Goal: Information Seeking & Learning: Learn about a topic

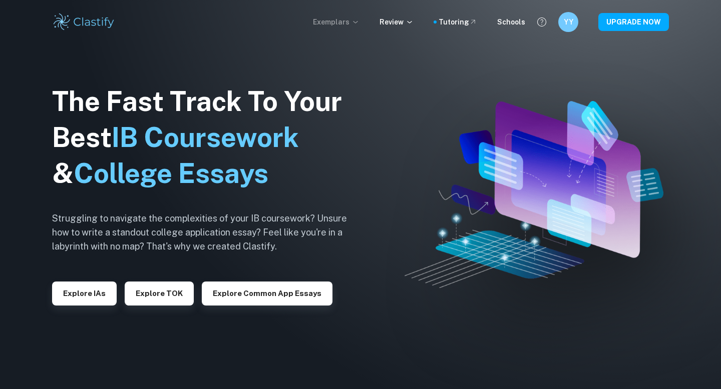
click at [352, 20] on p "Exemplars" at bounding box center [336, 22] width 47 height 11
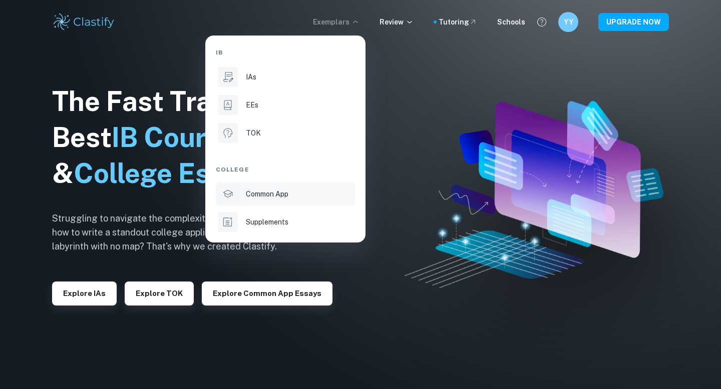
click at [281, 194] on p "Common App" at bounding box center [267, 194] width 43 height 11
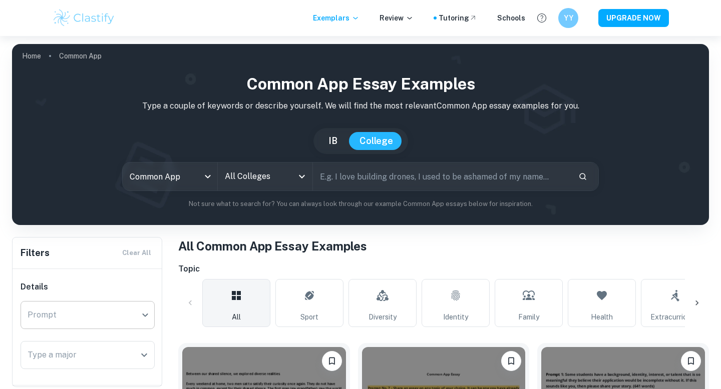
click at [126, 321] on div "​ Prompt" at bounding box center [88, 315] width 134 height 28
click at [142, 317] on div "​ Prompt" at bounding box center [88, 315] width 134 height 28
click at [148, 316] on div "​ Prompt" at bounding box center [88, 315] width 134 height 28
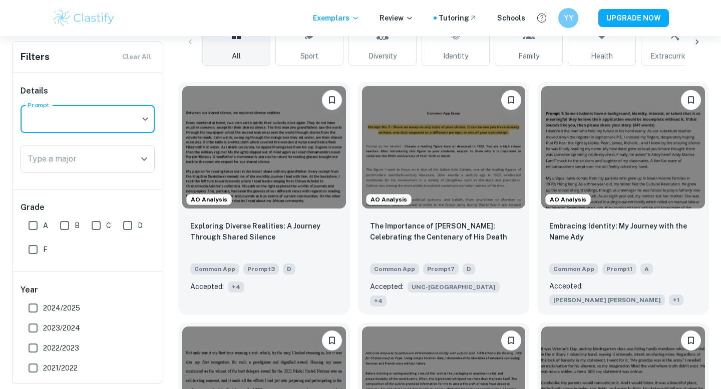
scroll to position [193, 0]
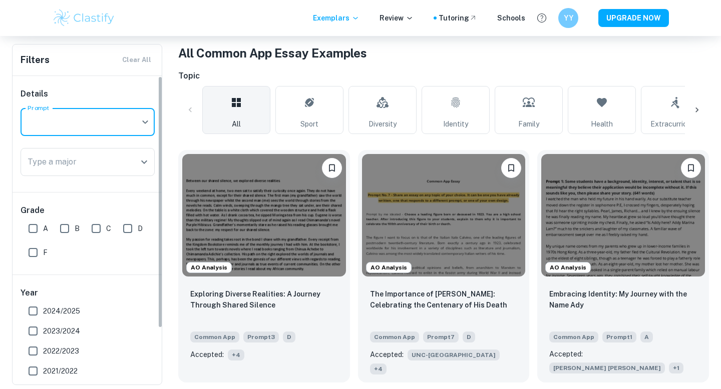
click at [61, 125] on body "We value your privacy We use cookies to enhance your browsing experience, serve…" at bounding box center [360, 37] width 721 height 389
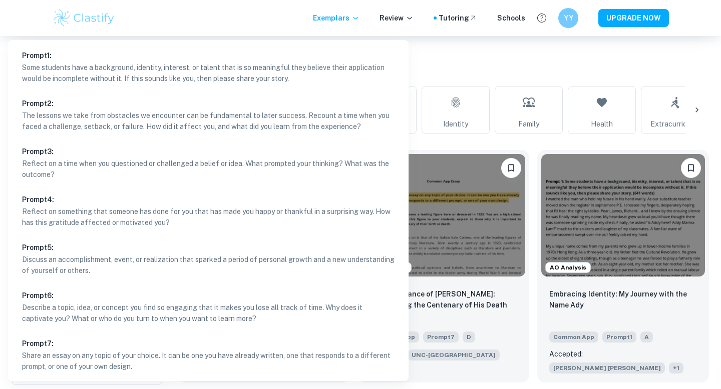
scroll to position [1, 0]
click at [428, 54] on div at bounding box center [360, 194] width 721 height 389
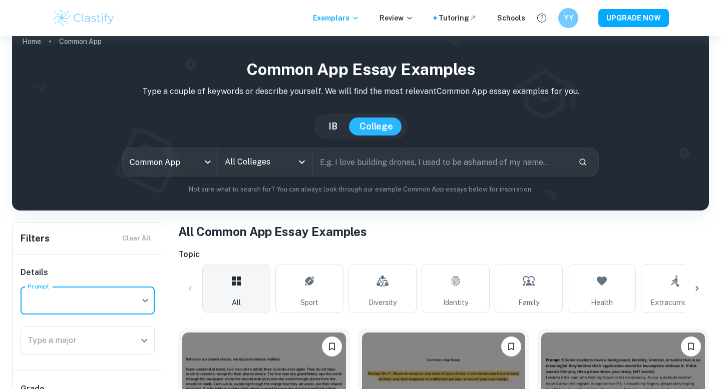
scroll to position [31, 0]
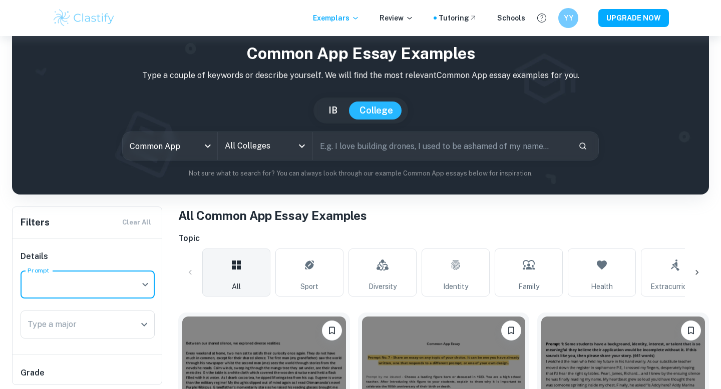
click at [278, 143] on input "All Colleges" at bounding box center [257, 146] width 71 height 19
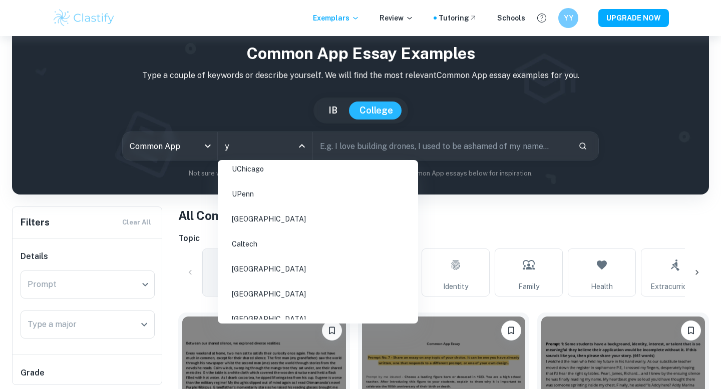
scroll to position [131, 0]
click at [265, 234] on li "[GEOGRAPHIC_DATA]" at bounding box center [318, 244] width 192 height 23
type input "y"
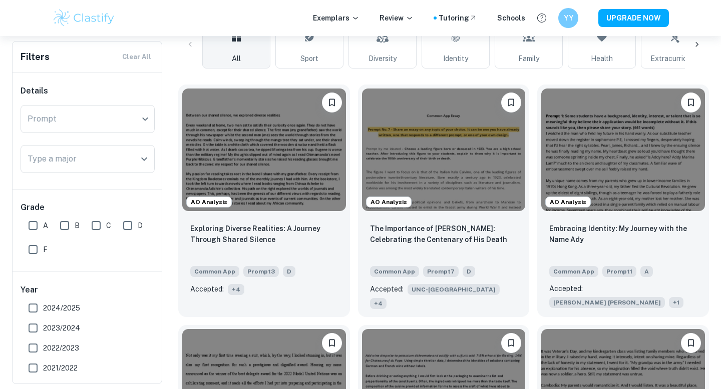
scroll to position [260, 0]
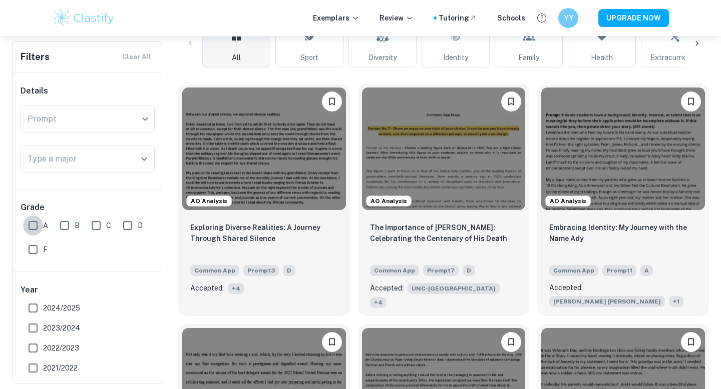
click at [38, 228] on input "A" at bounding box center [33, 226] width 20 height 20
checkbox input "true"
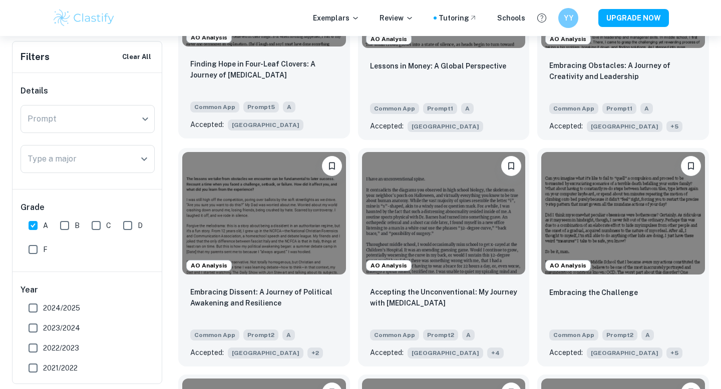
scroll to position [466, 0]
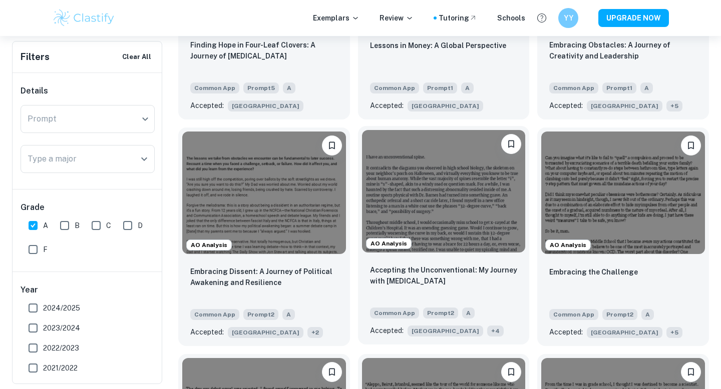
click at [436, 215] on img at bounding box center [444, 191] width 164 height 123
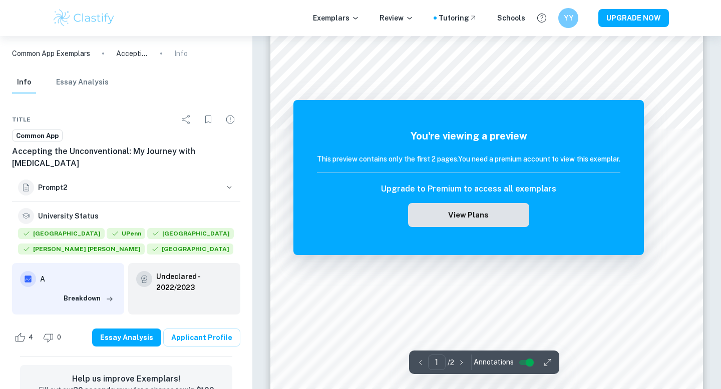
scroll to position [45, 0]
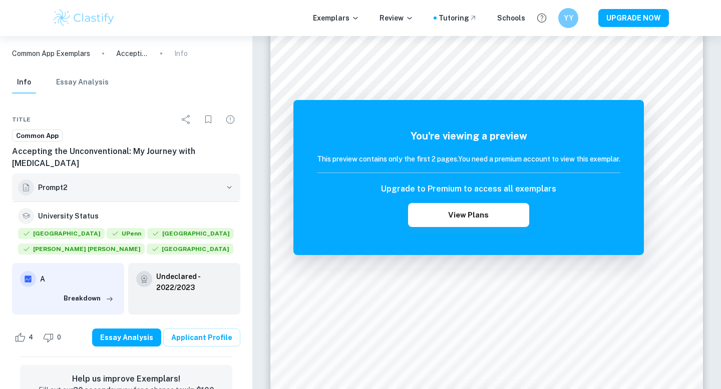
click at [223, 174] on button "Prompt 2" at bounding box center [126, 188] width 228 height 28
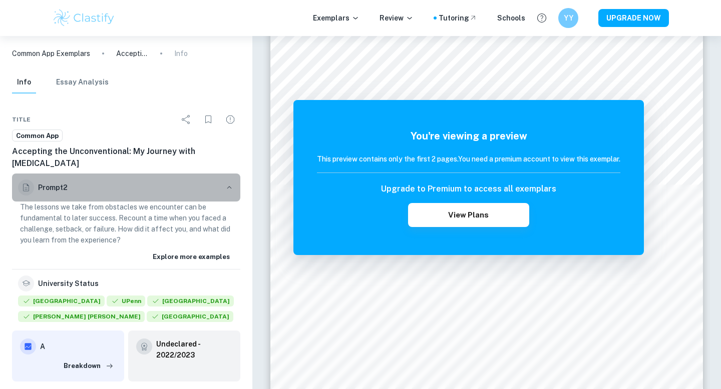
click at [223, 174] on button "Prompt 2" at bounding box center [126, 188] width 228 height 28
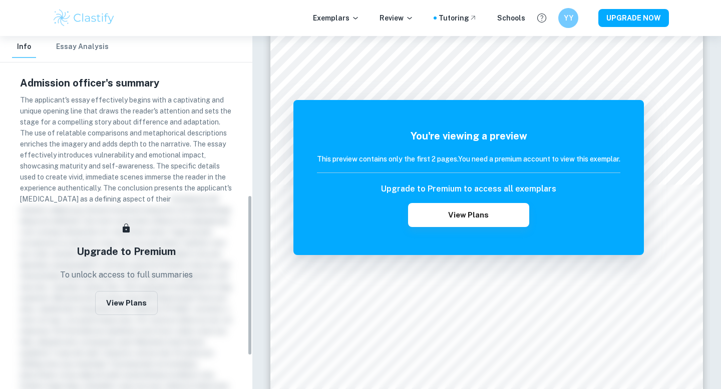
scroll to position [339, 0]
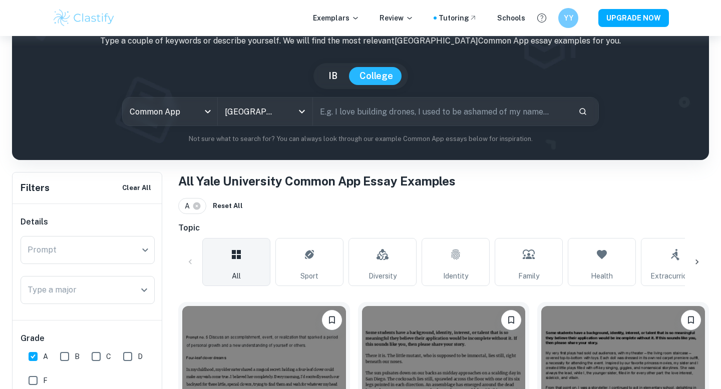
scroll to position [83, 0]
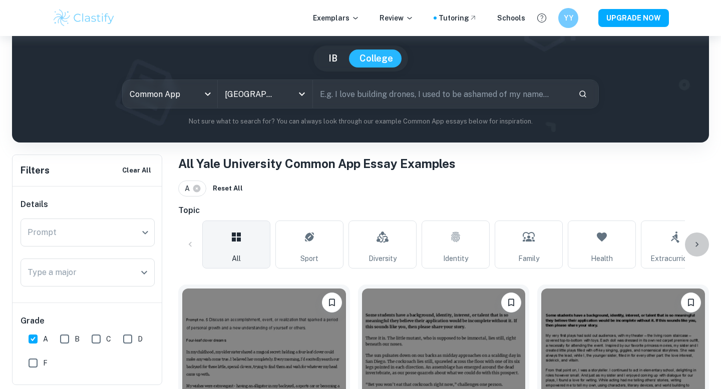
click at [695, 242] on icon at bounding box center [697, 245] width 10 height 10
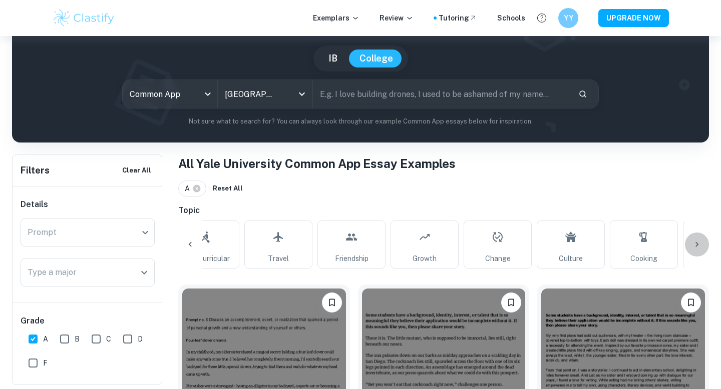
click at [695, 242] on icon at bounding box center [697, 245] width 10 height 10
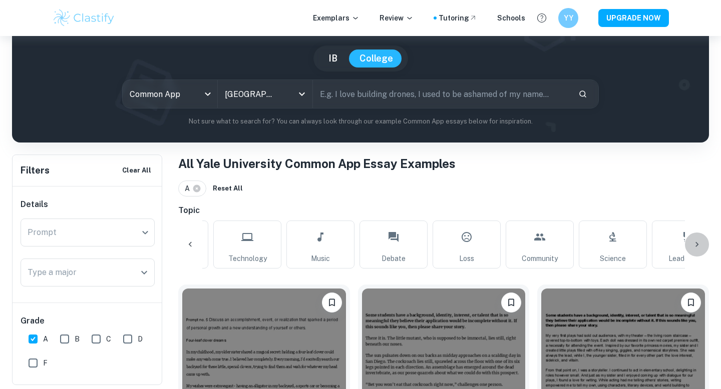
click at [695, 242] on icon at bounding box center [697, 245] width 10 height 10
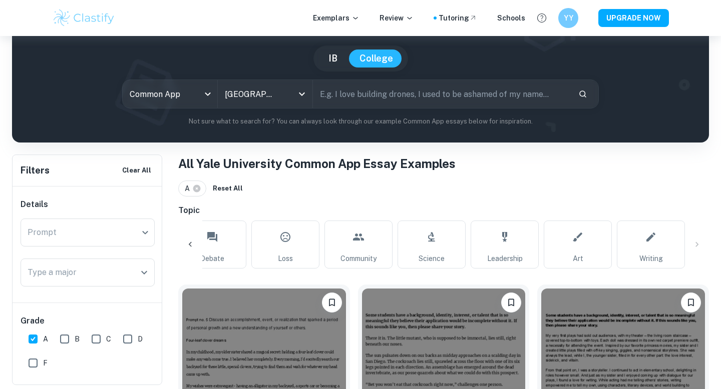
scroll to position [0, 1120]
click at [191, 248] on icon at bounding box center [190, 245] width 10 height 10
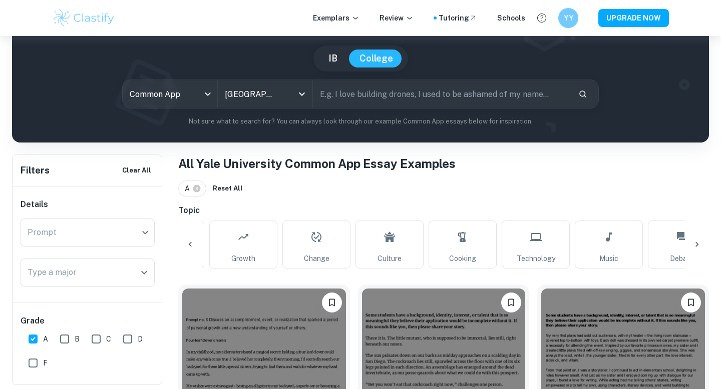
click at [191, 248] on icon at bounding box center [190, 245] width 10 height 10
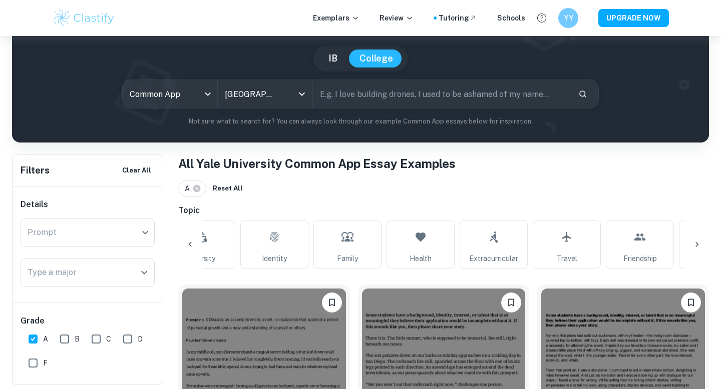
click at [191, 248] on icon at bounding box center [190, 245] width 10 height 10
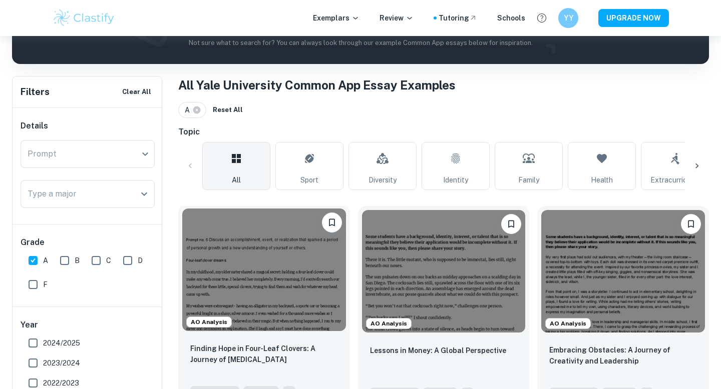
scroll to position [267, 0]
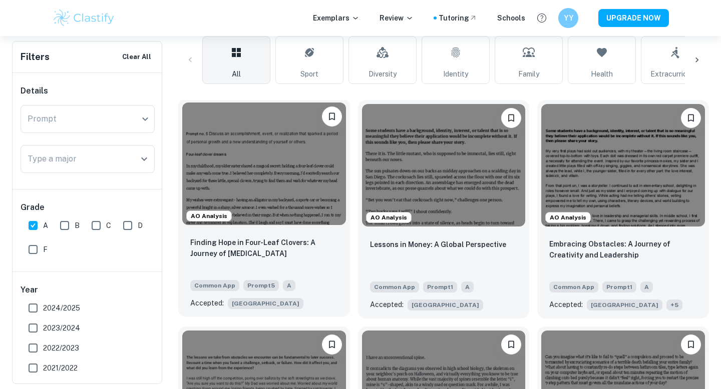
click at [291, 231] on div "Finding Hope in Four-Leaf Clovers: A Journey of [MEDICAL_DATA] Common App Promp…" at bounding box center [264, 273] width 172 height 88
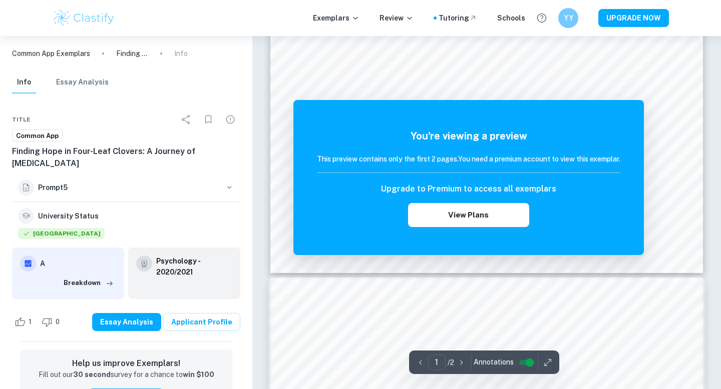
scroll to position [399, 0]
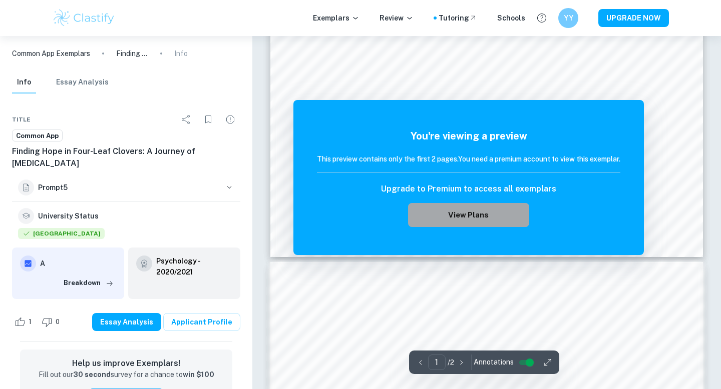
click at [482, 216] on button "View Plans" at bounding box center [468, 215] width 121 height 24
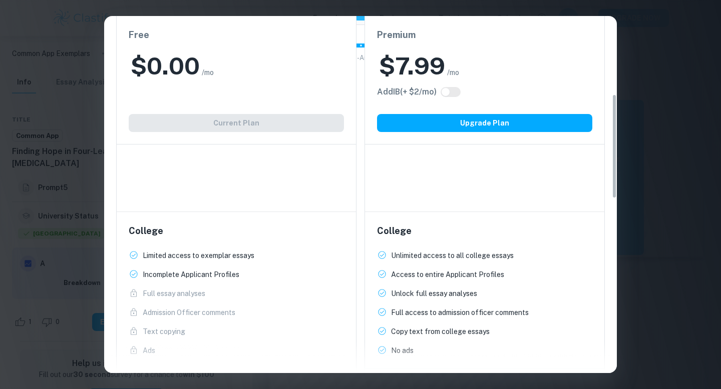
scroll to position [0, 0]
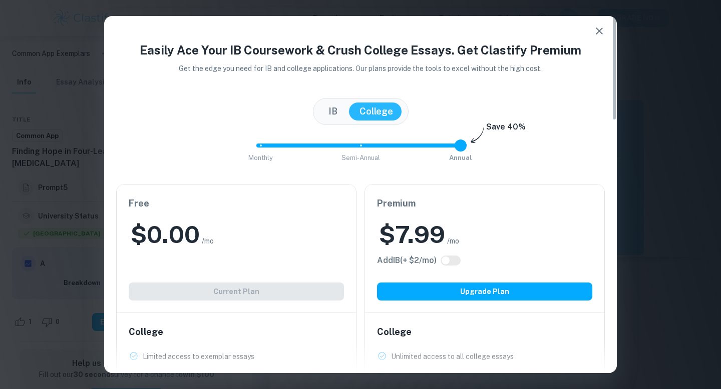
click at [331, 118] on button "IB" at bounding box center [332, 112] width 29 height 18
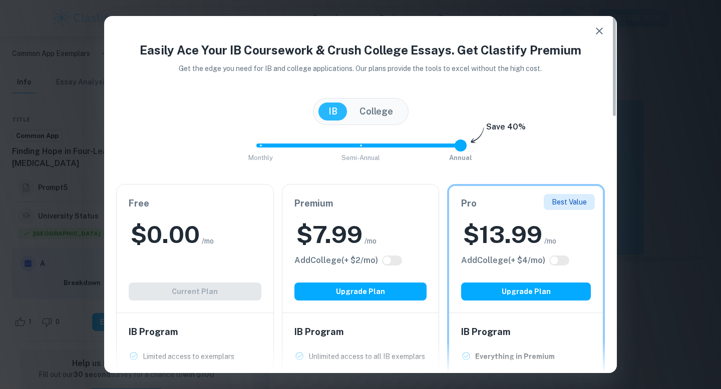
click at [372, 113] on button "College" at bounding box center [376, 112] width 54 height 18
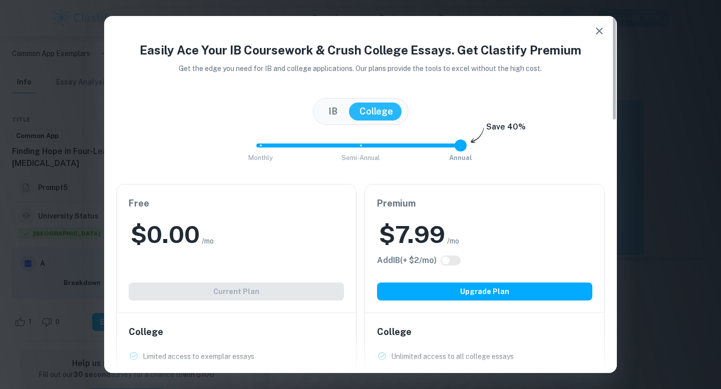
click at [629, 105] on div "Easily Ace Your IB Coursework & Crush College Essays. Get Clastify Premium Get …" at bounding box center [360, 194] width 721 height 389
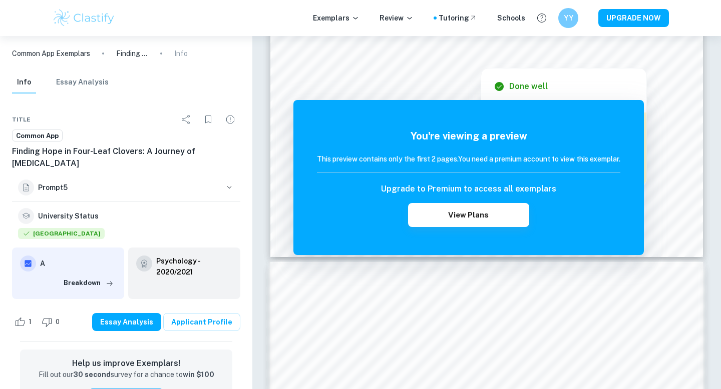
scroll to position [267, 0]
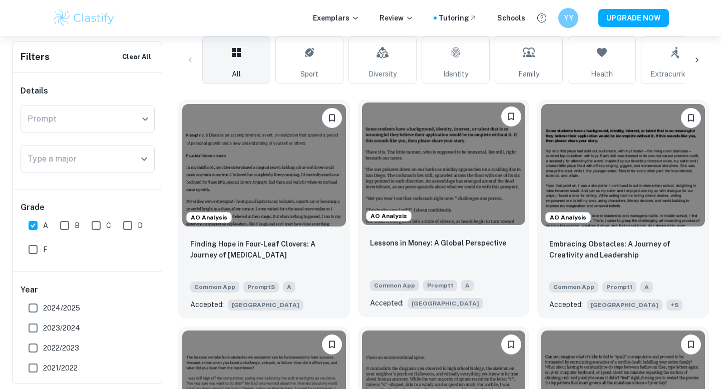
click at [434, 217] on img at bounding box center [444, 164] width 164 height 123
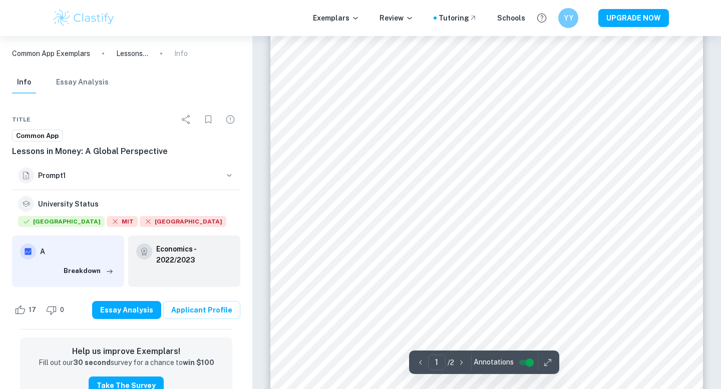
scroll to position [323, 0]
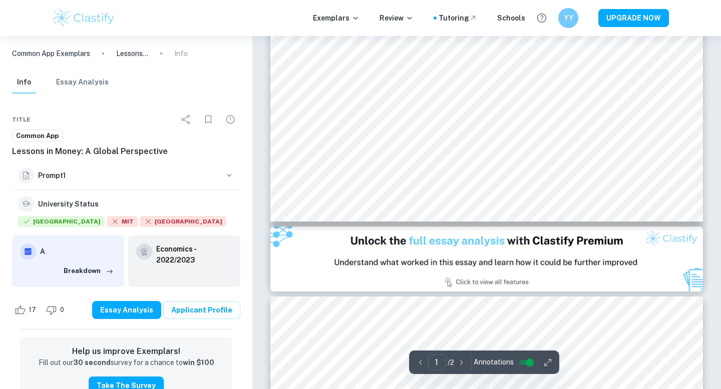
type input "2"
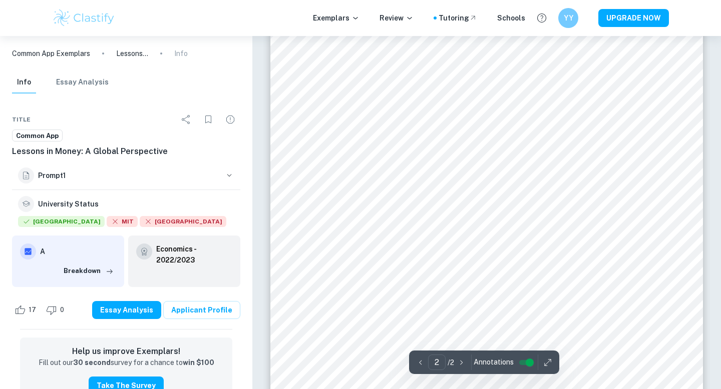
scroll to position [860, 0]
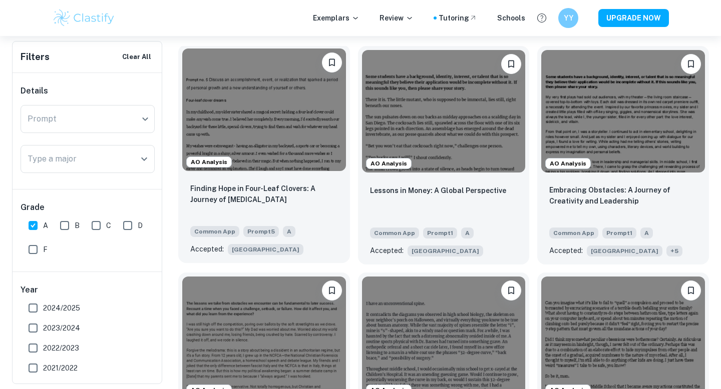
scroll to position [332, 0]
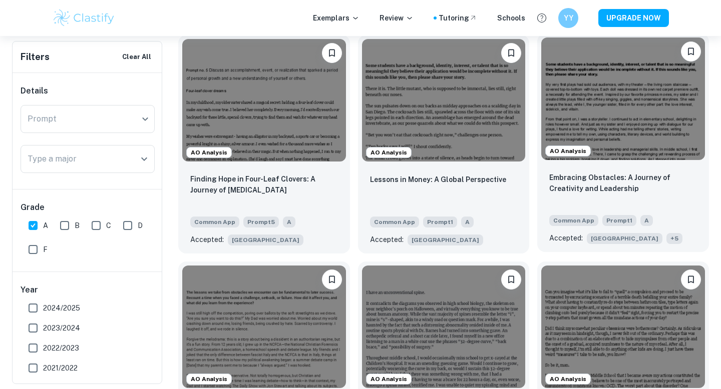
click at [645, 148] on img at bounding box center [623, 99] width 164 height 123
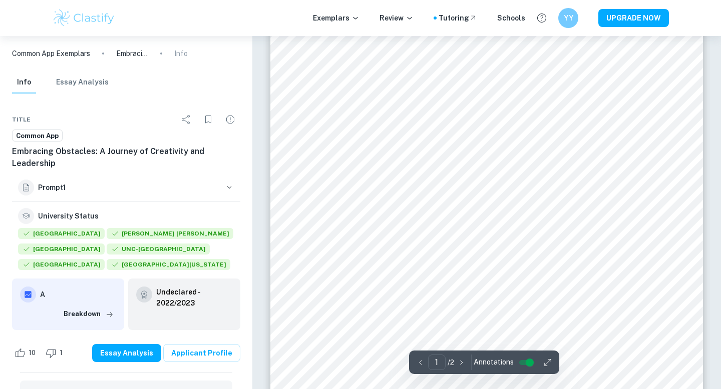
scroll to position [324, 0]
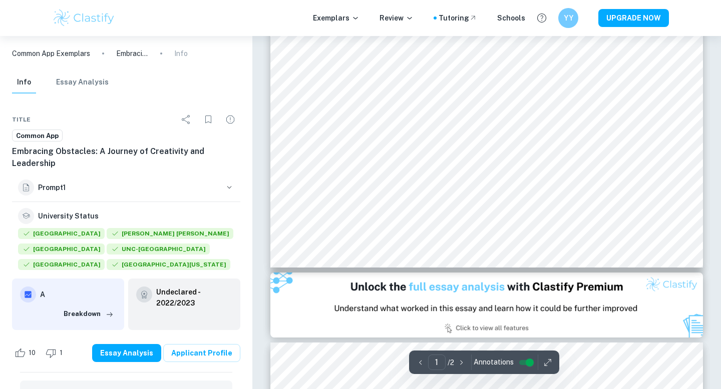
type input "2"
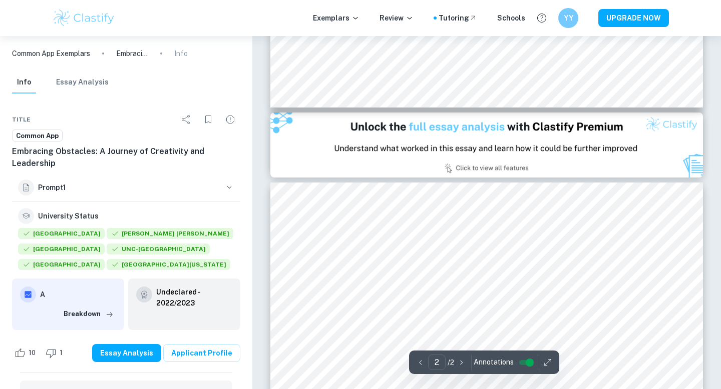
scroll to position [642, 0]
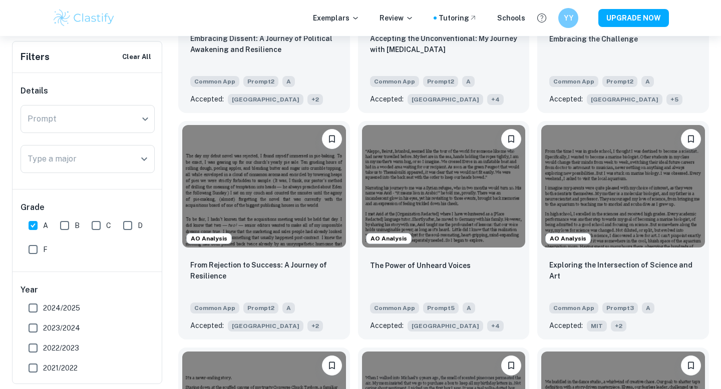
scroll to position [719, 0]
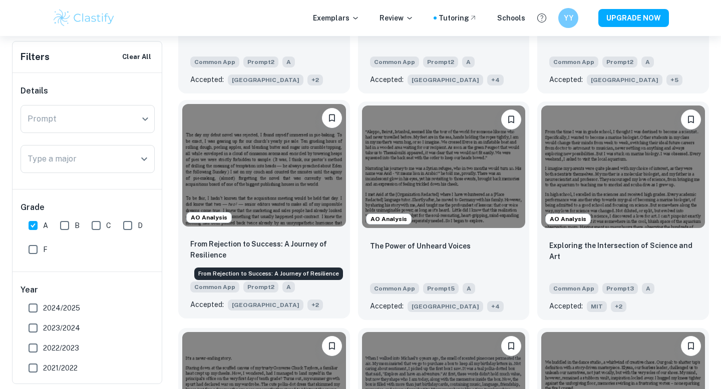
click at [301, 241] on p "From Rejection to Success: A Journey of Resilience" at bounding box center [264, 250] width 148 height 22
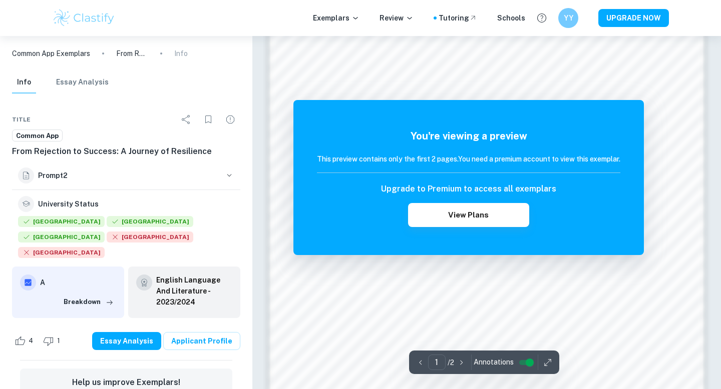
scroll to position [755, 0]
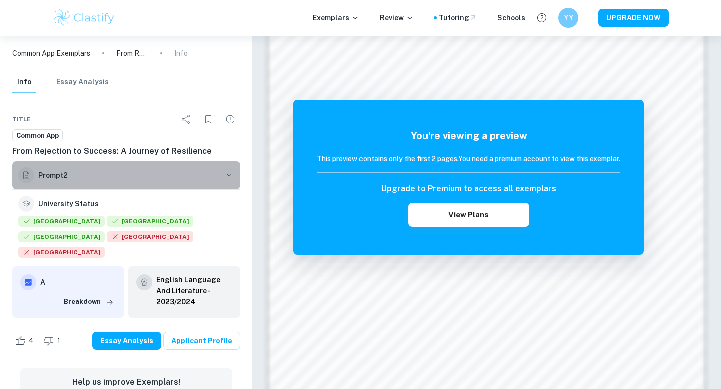
click at [142, 174] on h6 "Prompt 2" at bounding box center [129, 175] width 182 height 11
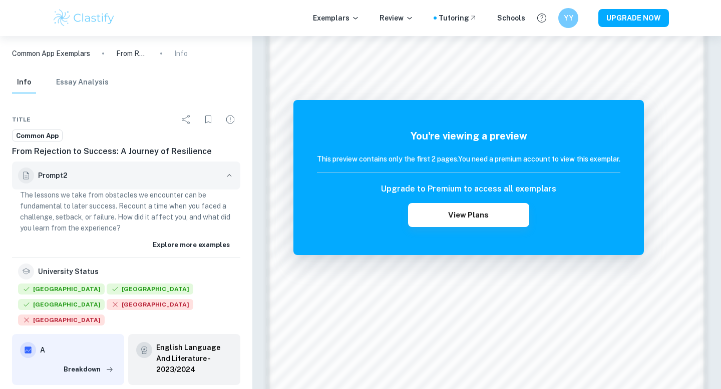
click at [142, 174] on h6 "Prompt 2" at bounding box center [129, 175] width 182 height 11
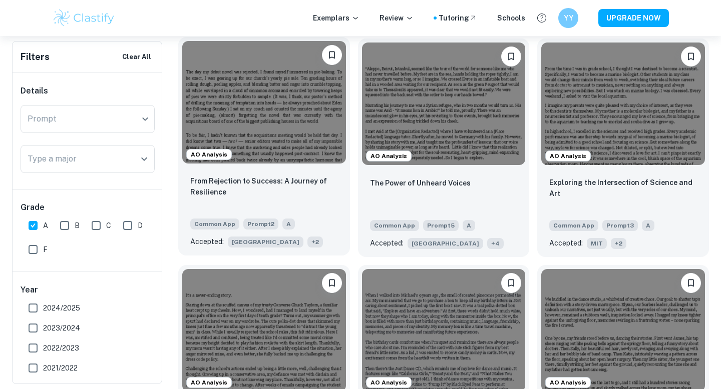
scroll to position [782, 0]
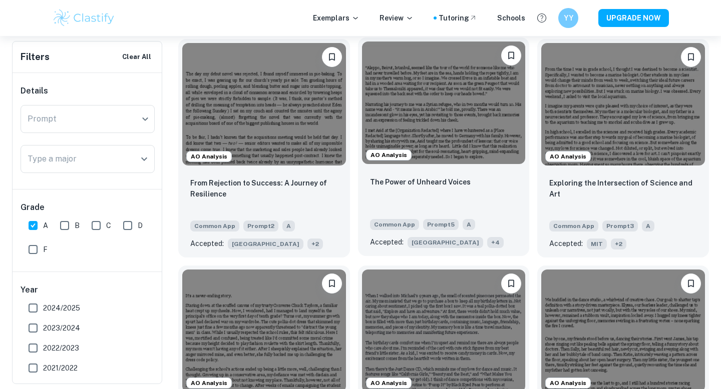
click at [452, 157] on img at bounding box center [444, 103] width 164 height 123
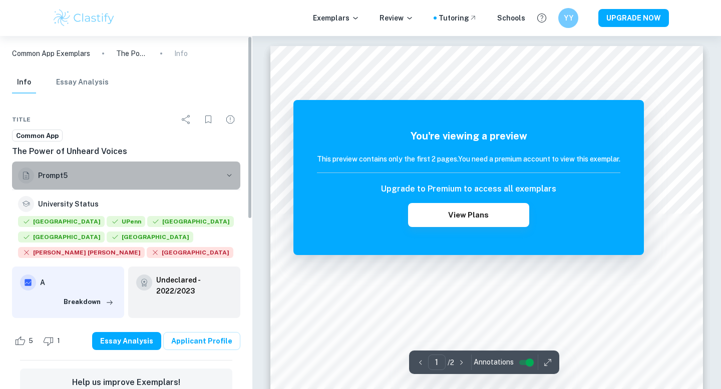
click at [225, 183] on button "Prompt 5" at bounding box center [126, 176] width 228 height 28
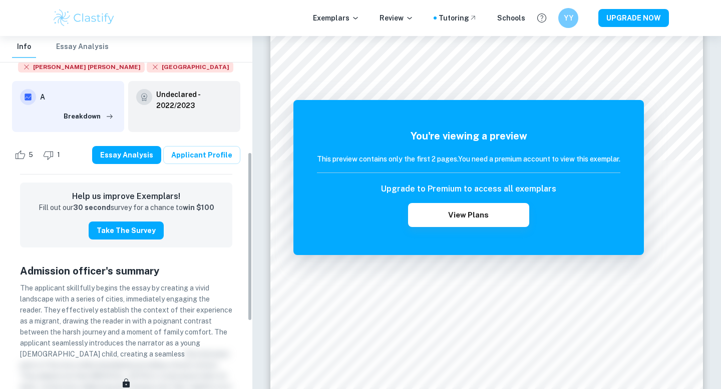
scroll to position [302, 0]
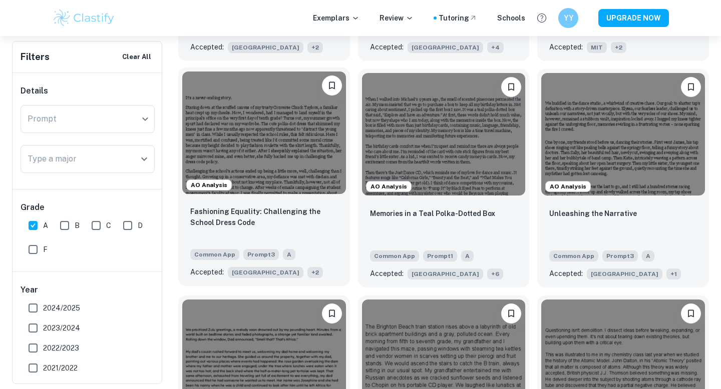
scroll to position [978, 0]
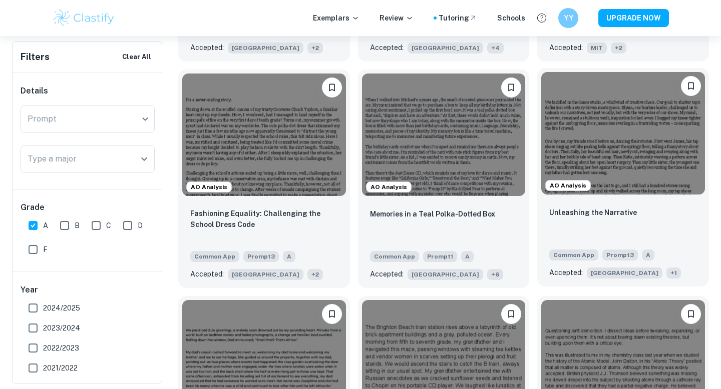
click at [614, 143] on img at bounding box center [623, 133] width 164 height 123
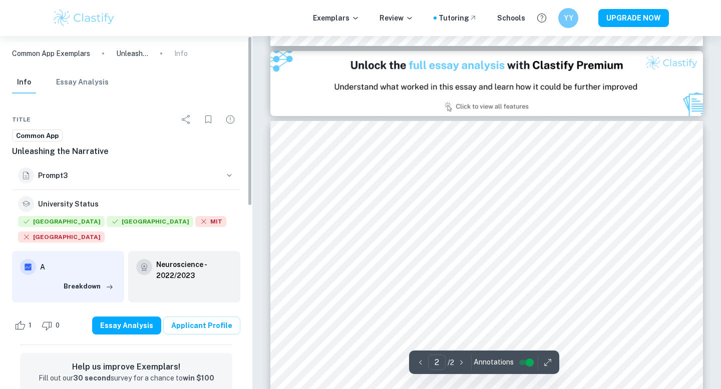
scroll to position [147, 0]
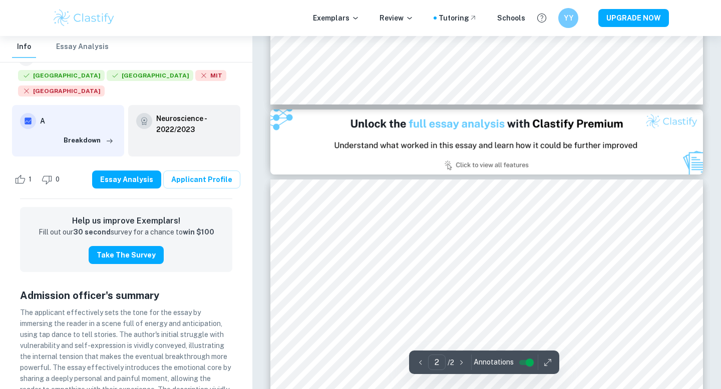
type input "1"
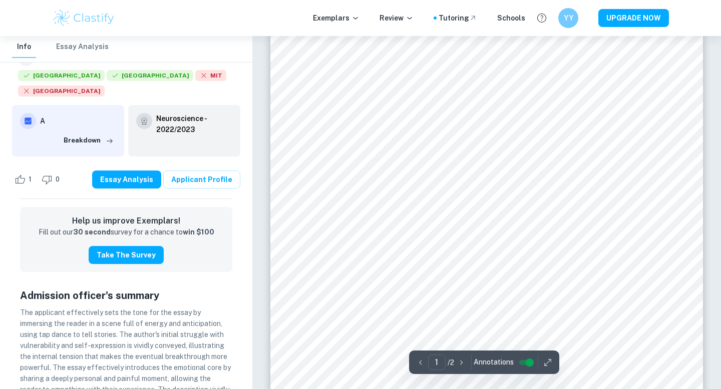
scroll to position [0, 0]
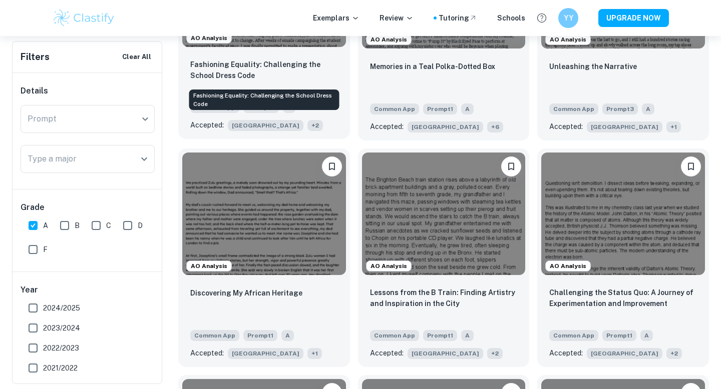
scroll to position [1178, 0]
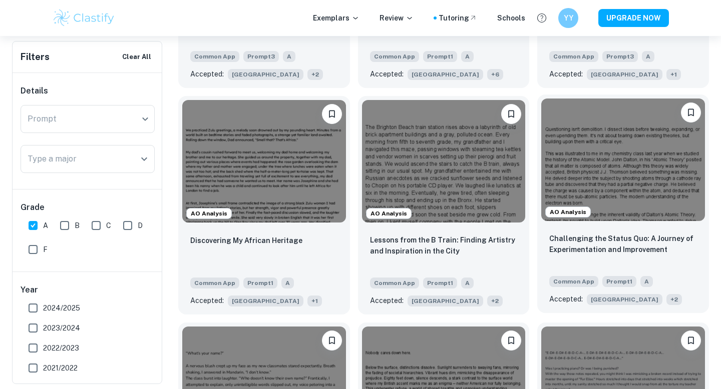
click at [635, 201] on img at bounding box center [623, 160] width 164 height 123
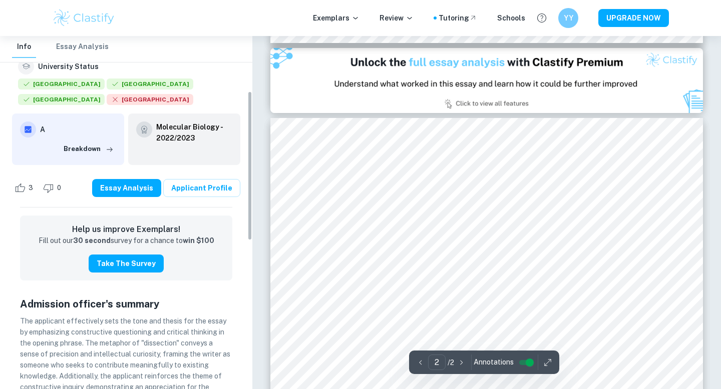
scroll to position [113, 0]
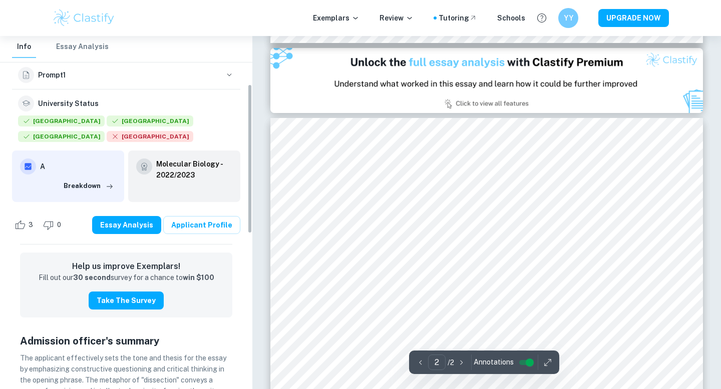
type input "1"
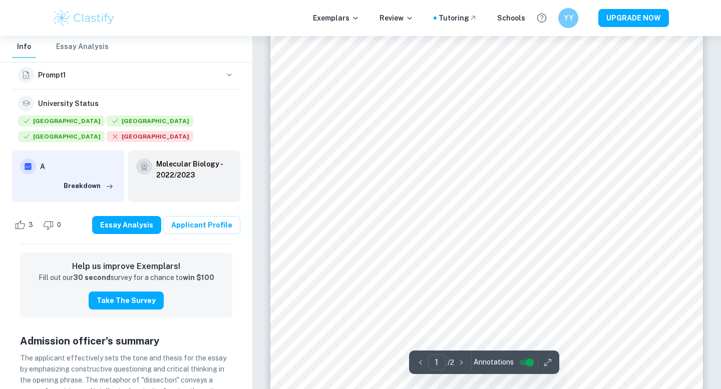
scroll to position [0, 0]
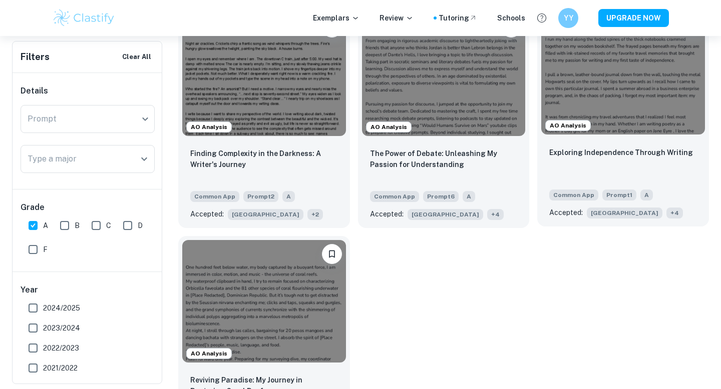
scroll to position [1708, 0]
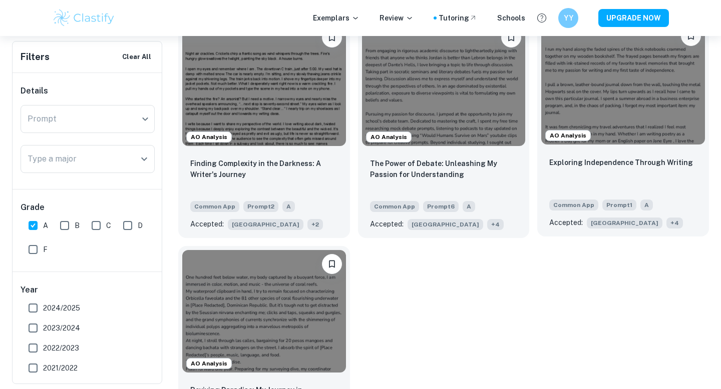
click at [592, 171] on div "Exploring Independence Through Writing" at bounding box center [623, 174] width 148 height 34
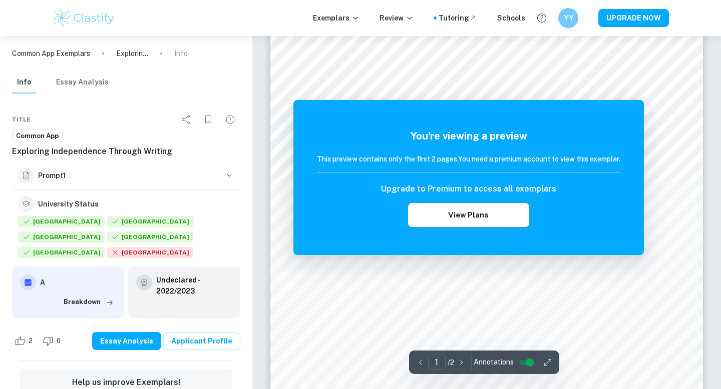
scroll to position [34, 0]
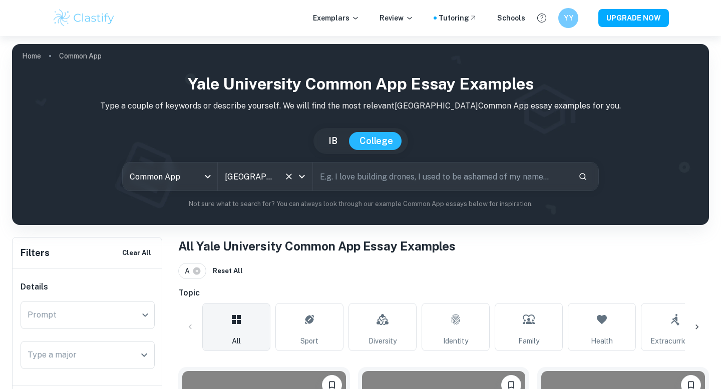
scroll to position [115, 0]
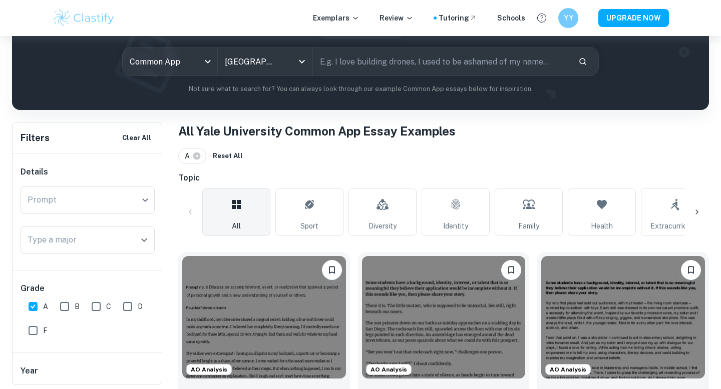
click at [71, 304] on input "B" at bounding box center [65, 307] width 20 height 20
checkbox input "true"
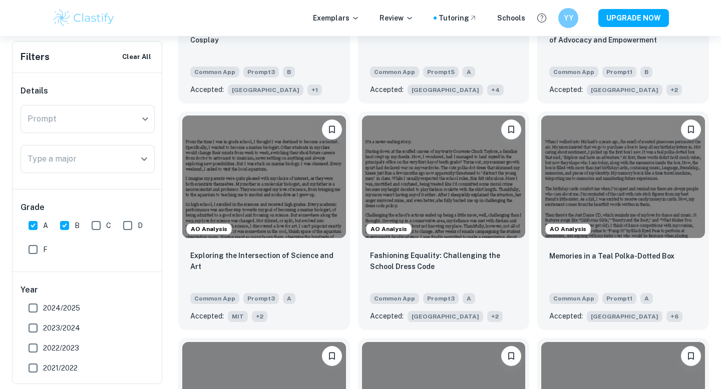
scroll to position [1775, 0]
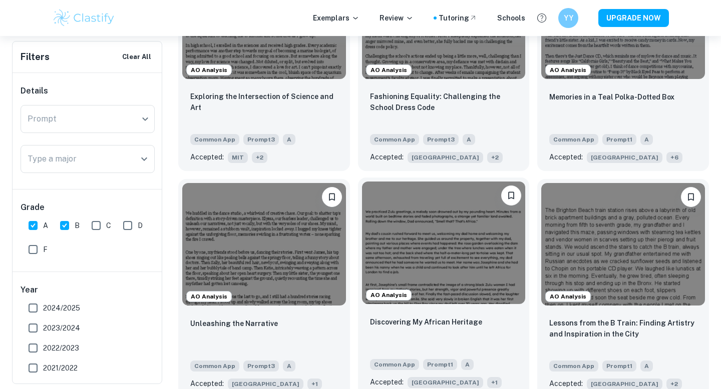
click at [408, 281] on img at bounding box center [444, 243] width 164 height 123
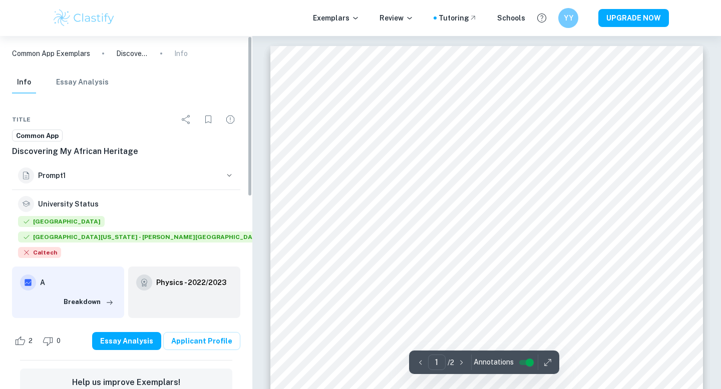
scroll to position [2, 0]
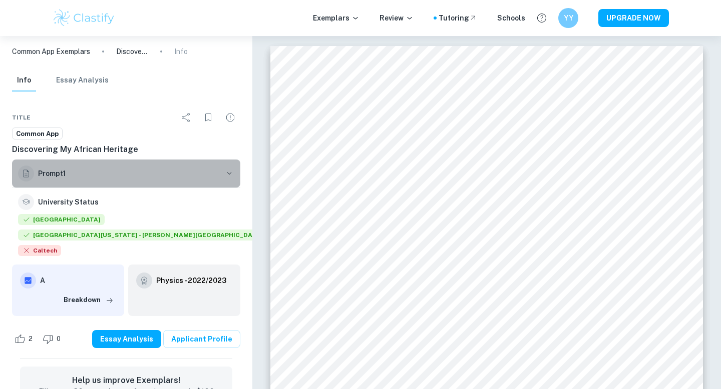
click at [124, 175] on h6 "Prompt 1" at bounding box center [129, 173] width 182 height 11
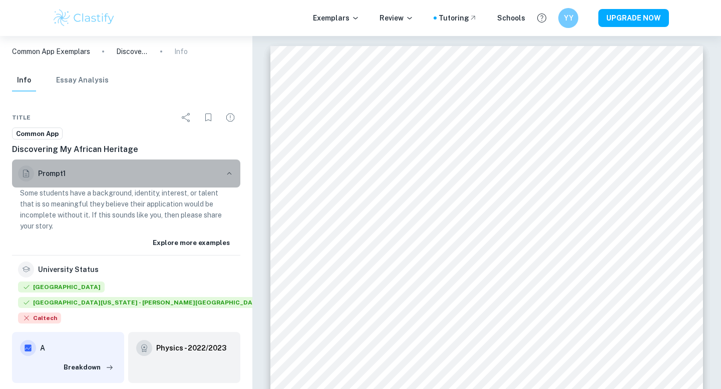
click at [124, 175] on h6 "Prompt 1" at bounding box center [129, 173] width 182 height 11
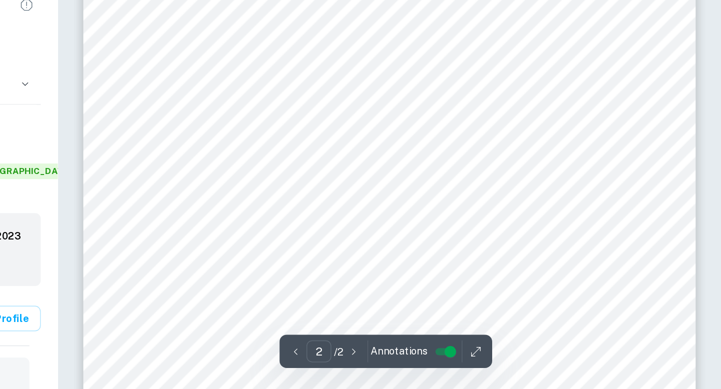
scroll to position [326, 0]
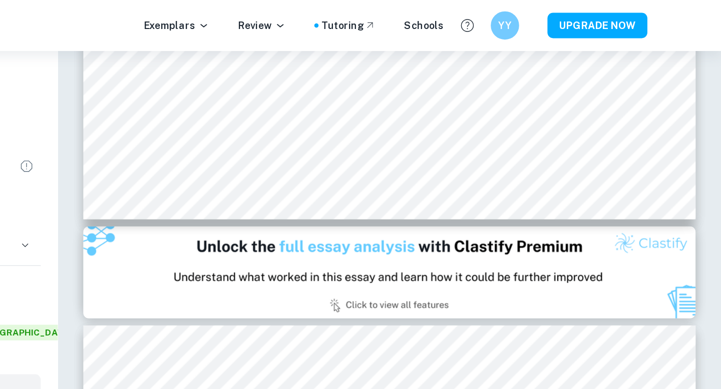
type input "1"
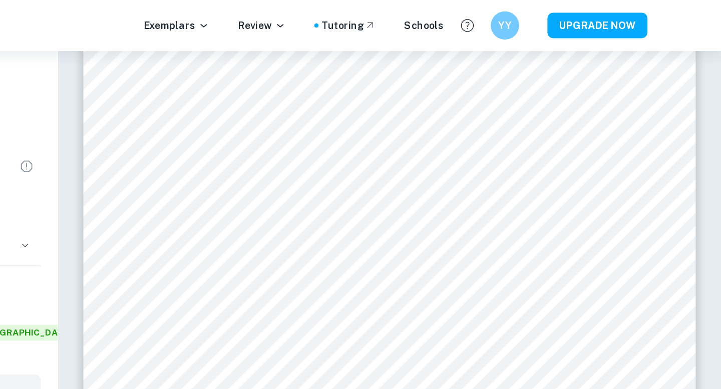
scroll to position [31, 0]
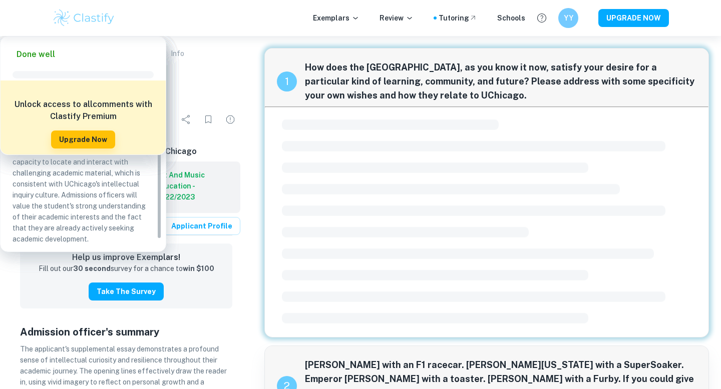
scroll to position [158, 0]
